Goal: Task Accomplishment & Management: Manage account settings

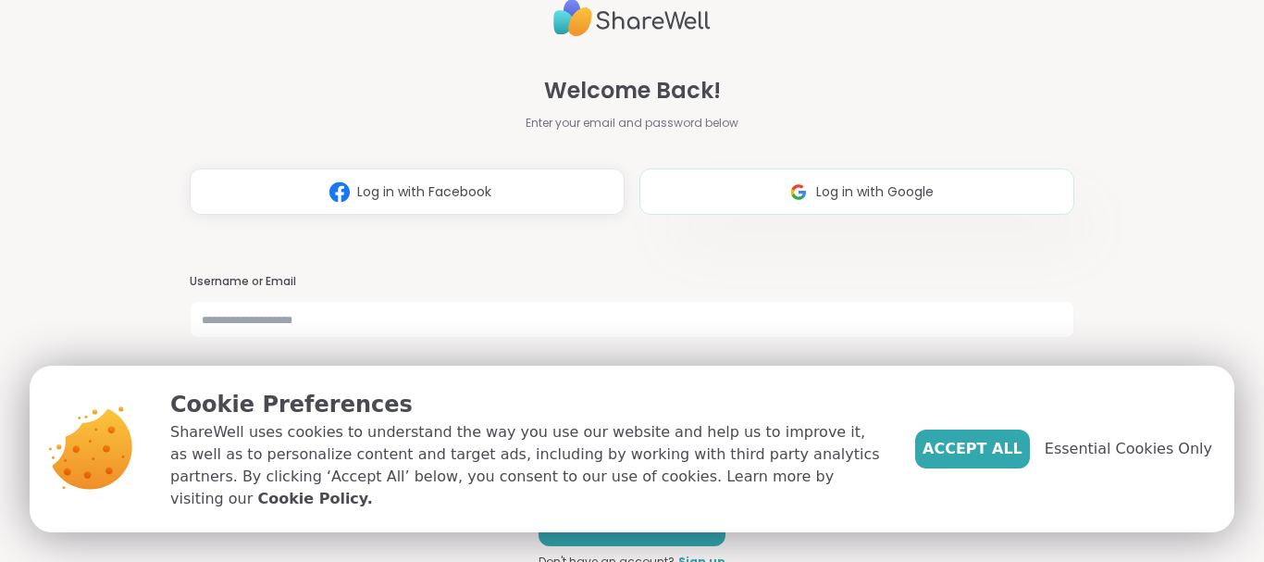
click at [793, 188] on img at bounding box center [798, 192] width 35 height 34
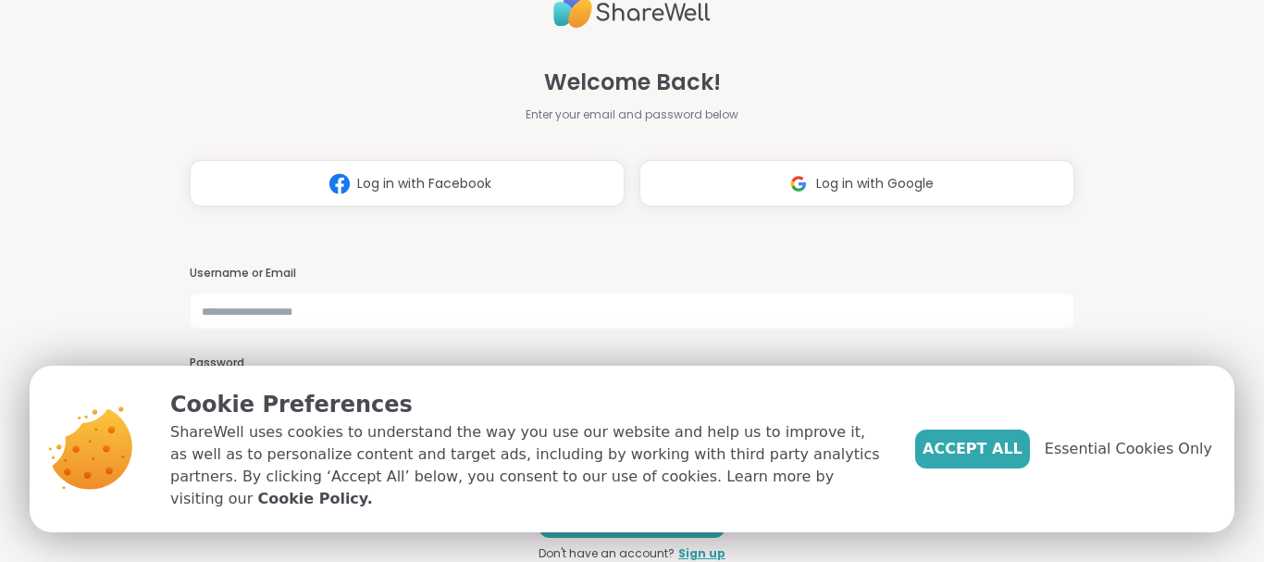
click at [298, 274] on h3 "Username or Email" at bounding box center [632, 274] width 885 height 16
click at [302, 316] on input "text" at bounding box center [632, 310] width 885 height 37
type input "**********"
click at [1003, 454] on span "Accept All" at bounding box center [973, 449] width 100 height 22
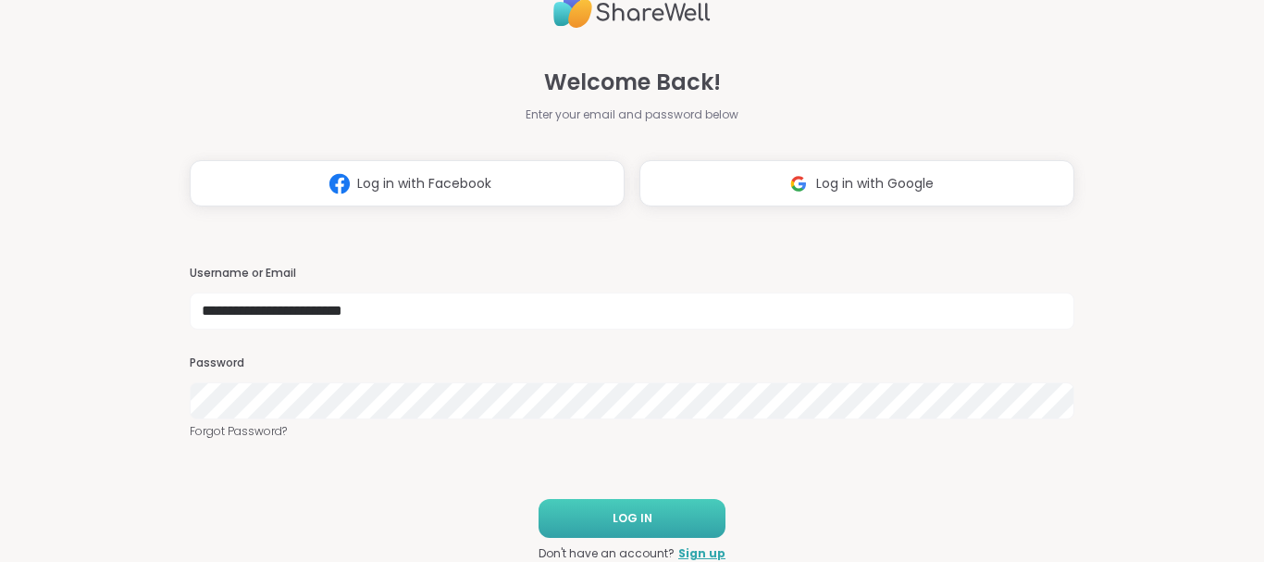
click at [602, 508] on button "LOG IN" at bounding box center [632, 518] width 187 height 39
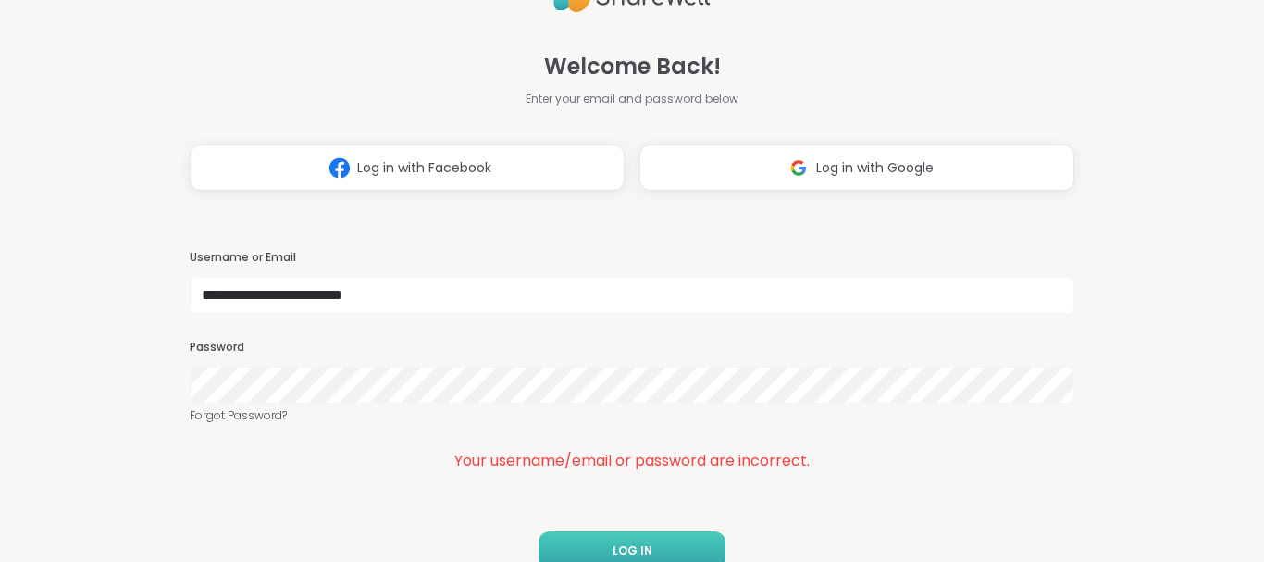
click at [600, 534] on button "LOG IN" at bounding box center [632, 550] width 187 height 39
click at [608, 549] on button "LOG IN" at bounding box center [632, 550] width 187 height 39
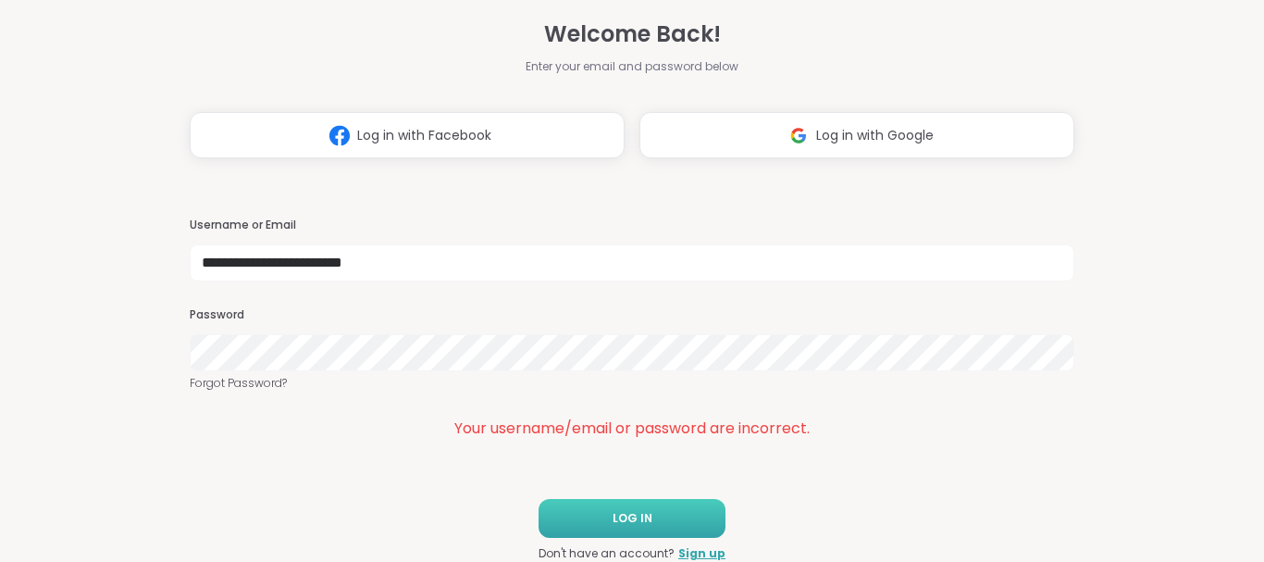
click at [627, 522] on span "LOG IN" at bounding box center [633, 518] width 40 height 17
click at [226, 378] on link "Forgot Password?" at bounding box center [632, 383] width 885 height 17
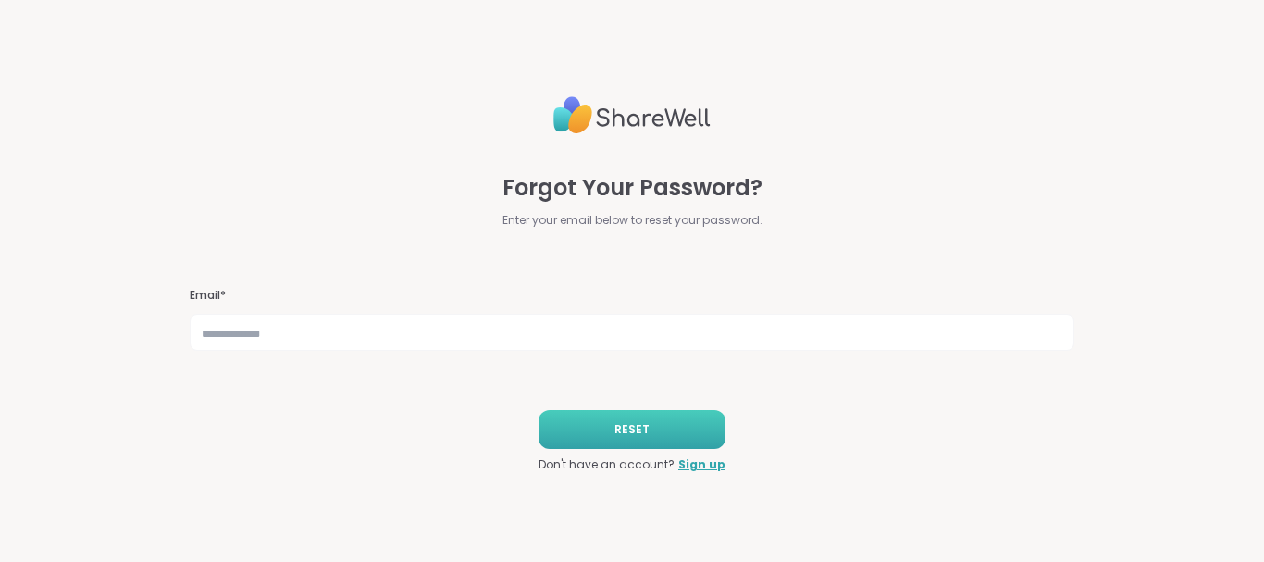
click at [628, 420] on button "RESET" at bounding box center [632, 429] width 187 height 39
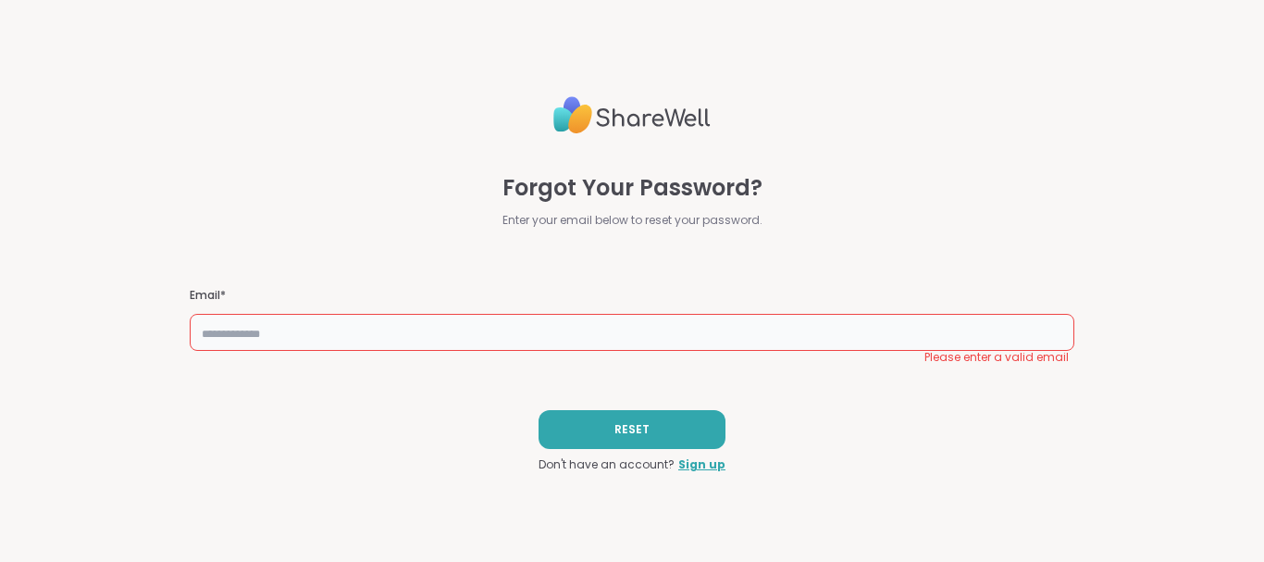
click at [478, 323] on input "text" at bounding box center [632, 332] width 885 height 37
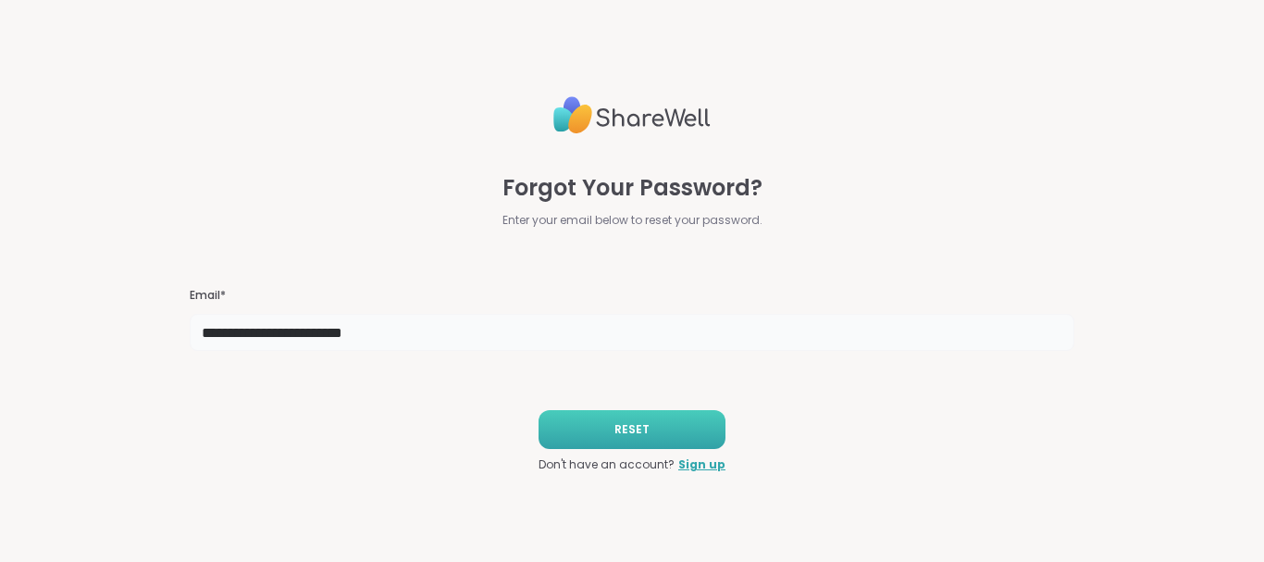
type input "**********"
click at [586, 419] on button "RESET" at bounding box center [632, 429] width 187 height 39
